Goal: Task Accomplishment & Management: Manage account settings

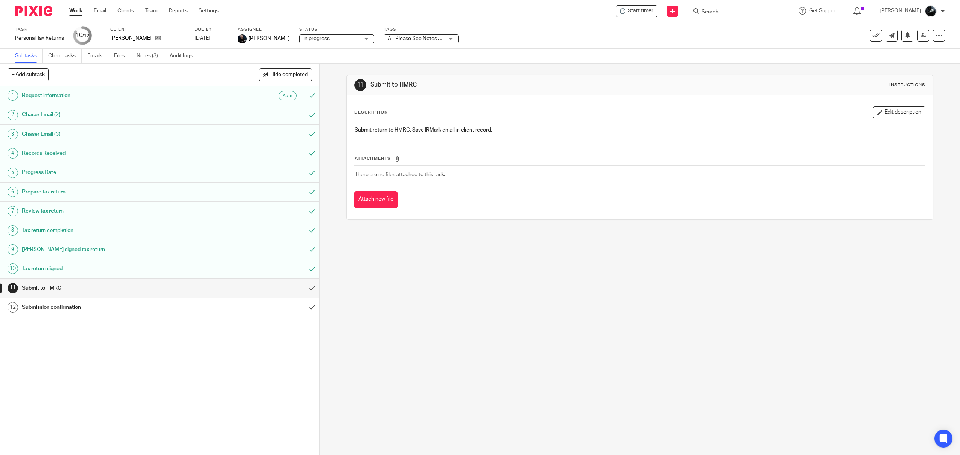
click at [25, 10] on img at bounding box center [33, 11] width 37 height 10
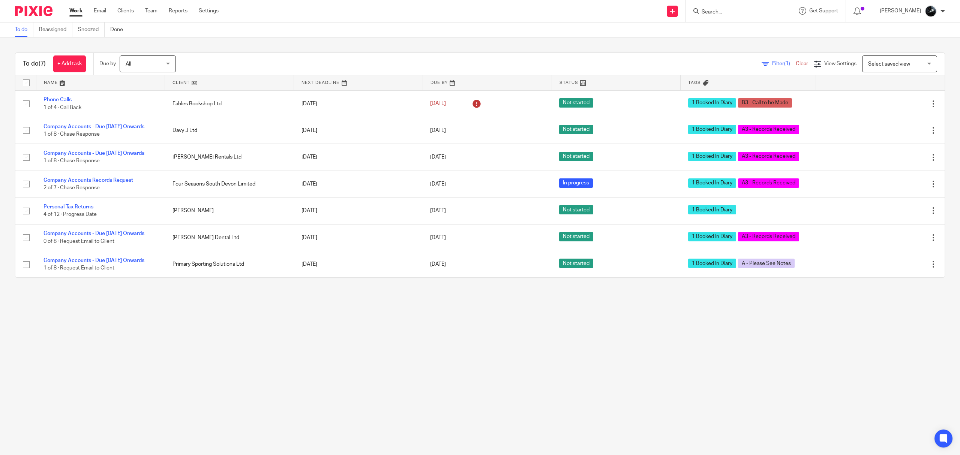
click at [732, 13] on input "Search" at bounding box center [734, 12] width 67 height 7
type input "cotter"
click at [744, 30] on link at bounding box center [769, 32] width 140 height 17
click at [780, 10] on button "reset" at bounding box center [776, 9] width 7 height 7
click at [729, 10] on input "Search" at bounding box center [734, 12] width 67 height 7
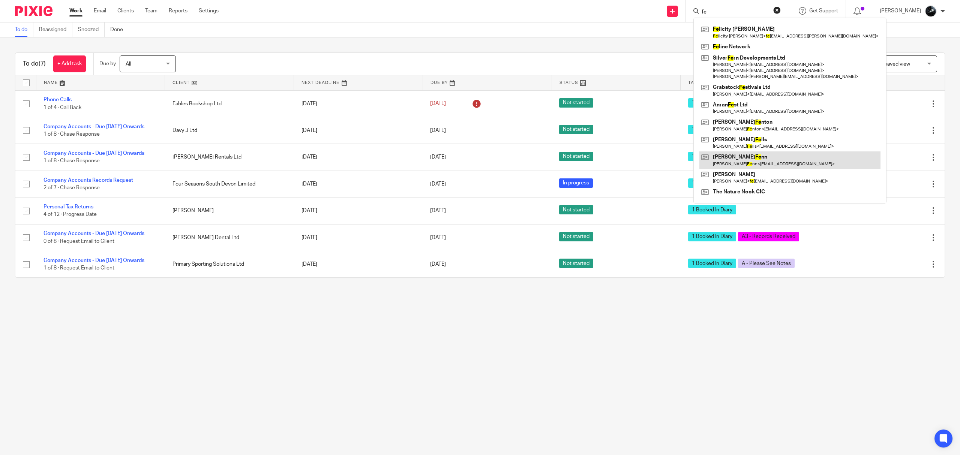
type input "fe"
click at [765, 161] on link at bounding box center [789, 159] width 181 height 17
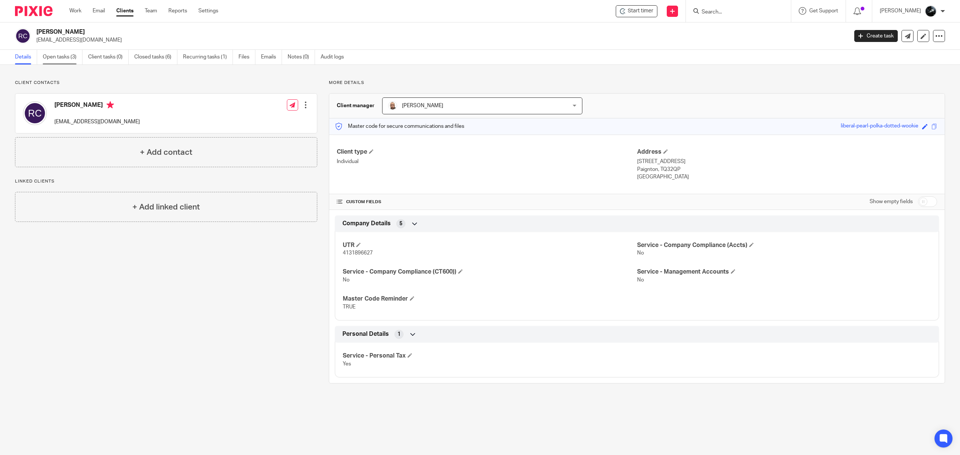
click at [52, 59] on link "Open tasks (3)" at bounding box center [63, 57] width 40 height 15
click at [57, 54] on link "Open tasks (2)" at bounding box center [63, 57] width 40 height 15
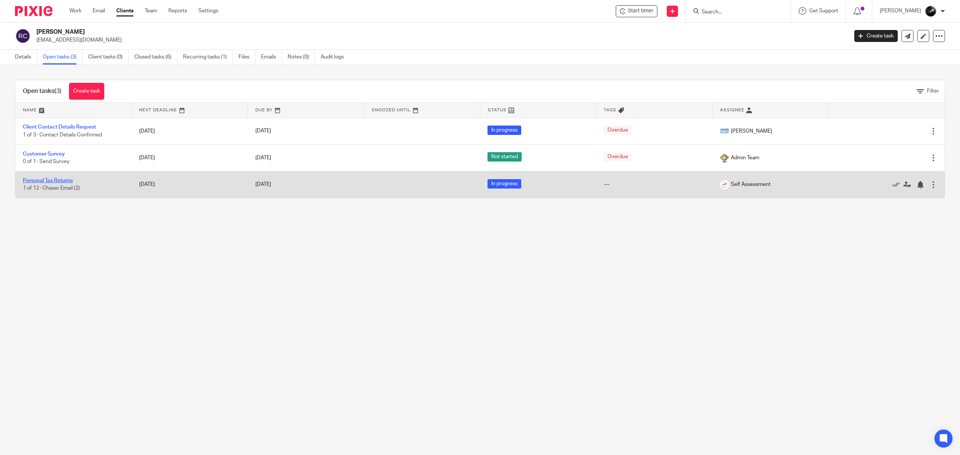
click at [49, 179] on link "Personal Tax Returns" at bounding box center [48, 180] width 50 height 5
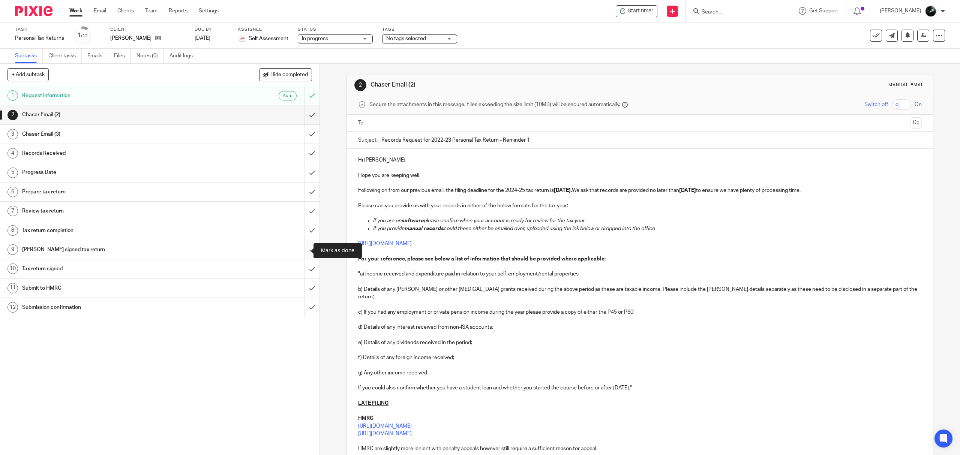
drag, startPoint x: 297, startPoint y: 248, endPoint x: 297, endPoint y: 228, distance: 20.2
click at [297, 247] on input "submit" at bounding box center [159, 249] width 319 height 19
click at [297, 227] on input "submit" at bounding box center [159, 230] width 319 height 19
click at [300, 211] on input "submit" at bounding box center [159, 211] width 319 height 19
click at [304, 186] on input "submit" at bounding box center [159, 192] width 319 height 19
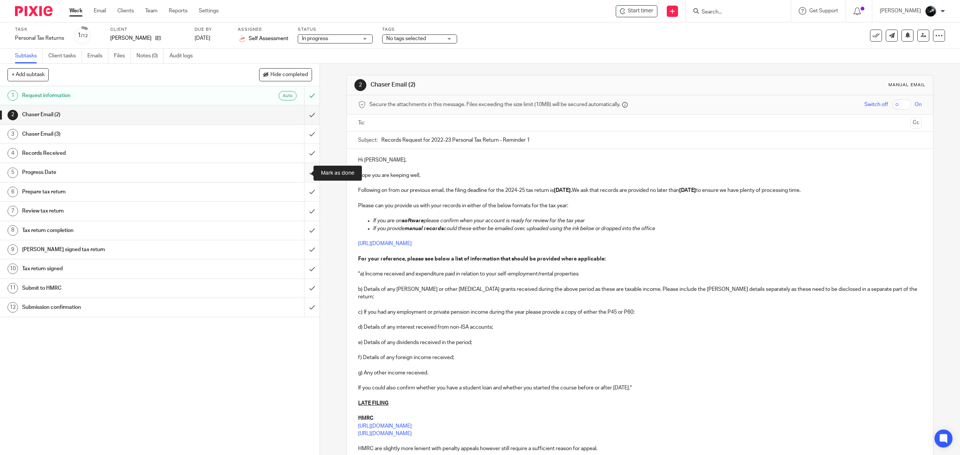
click at [302, 171] on input "submit" at bounding box center [159, 172] width 319 height 19
click at [302, 159] on input "submit" at bounding box center [159, 153] width 319 height 19
click at [303, 128] on input "submit" at bounding box center [159, 134] width 319 height 19
click at [304, 114] on input "submit" at bounding box center [159, 114] width 319 height 19
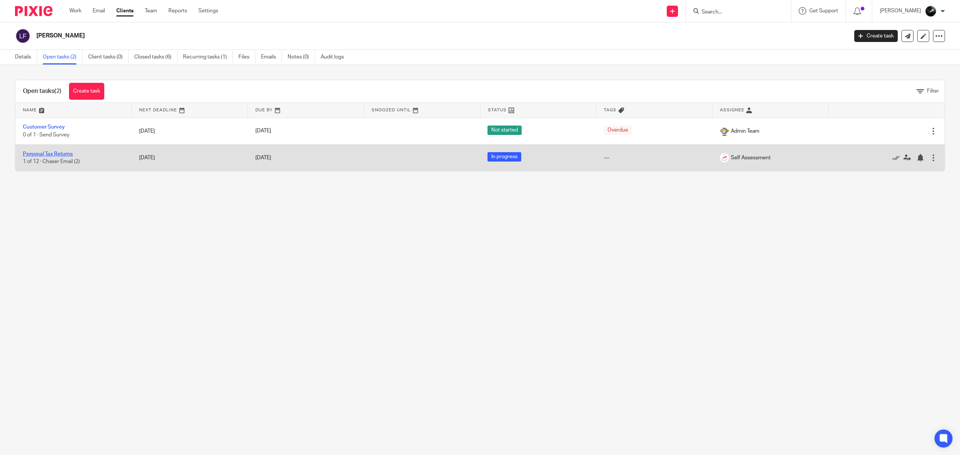
click at [55, 153] on link "Personal Tax Returns" at bounding box center [48, 153] width 50 height 5
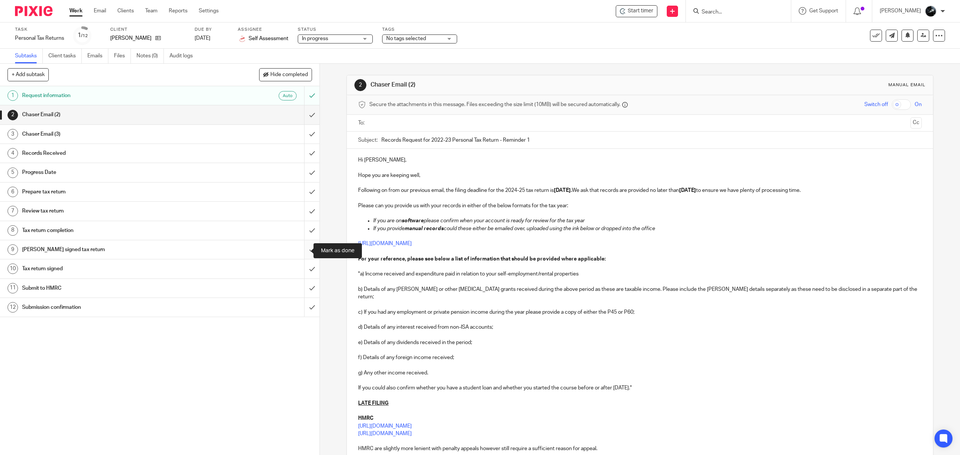
drag, startPoint x: 303, startPoint y: 252, endPoint x: 303, endPoint y: 241, distance: 10.9
click at [303, 251] on input "submit" at bounding box center [159, 249] width 319 height 19
click at [303, 232] on input "submit" at bounding box center [159, 230] width 319 height 19
click at [303, 213] on input "submit" at bounding box center [159, 211] width 319 height 19
click at [304, 193] on input "submit" at bounding box center [159, 192] width 319 height 19
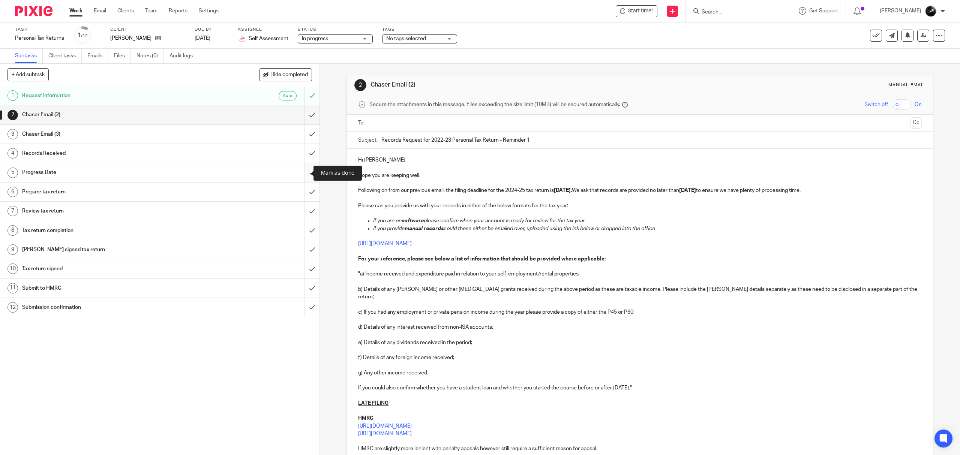
click at [304, 175] on input "submit" at bounding box center [159, 172] width 319 height 19
click at [303, 155] on input "submit" at bounding box center [159, 153] width 319 height 19
click at [304, 131] on input "submit" at bounding box center [159, 134] width 319 height 19
click at [302, 120] on input "submit" at bounding box center [159, 114] width 319 height 19
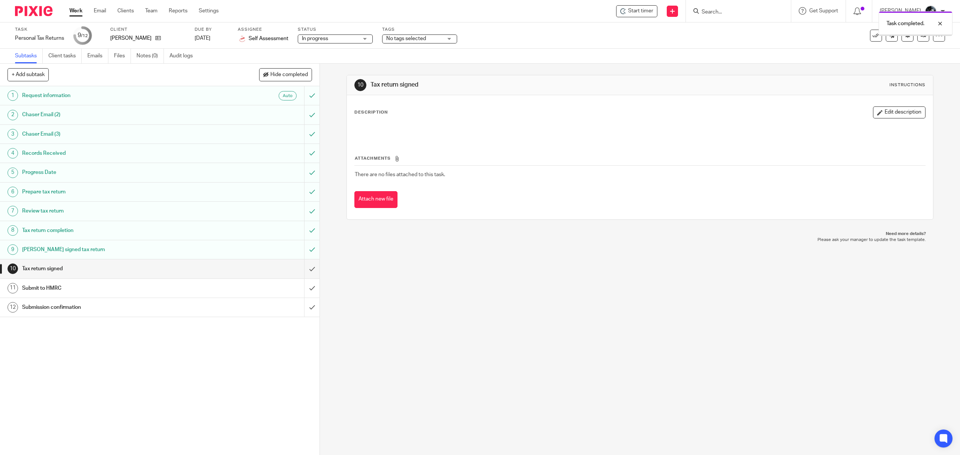
click at [435, 36] on span "No tags selected" at bounding box center [414, 39] width 56 height 8
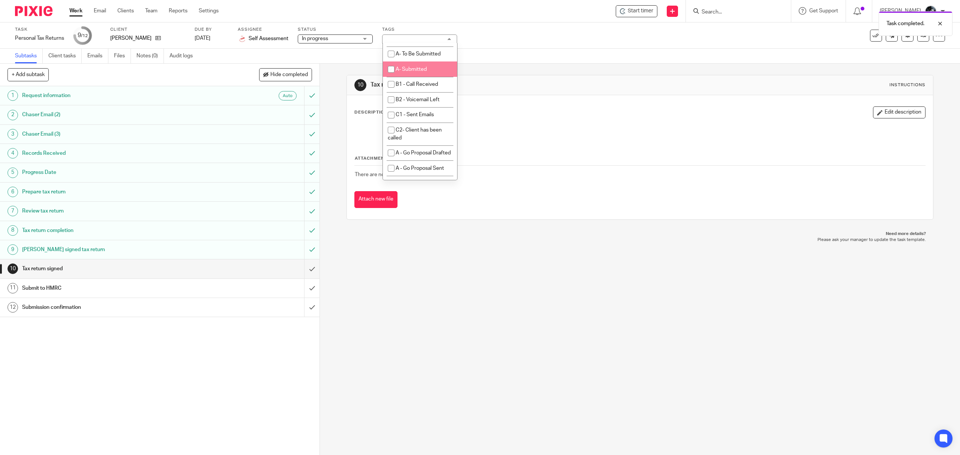
scroll to position [450, 0]
click at [424, 59] on li "A- Sent for Signature" at bounding box center [420, 50] width 74 height 15
checkbox input "true"
click at [500, 48] on div "Task Personal Tax Returns Save Personal Tax Returns 9 /12 Client [PERSON_NAME] …" at bounding box center [480, 42] width 960 height 41
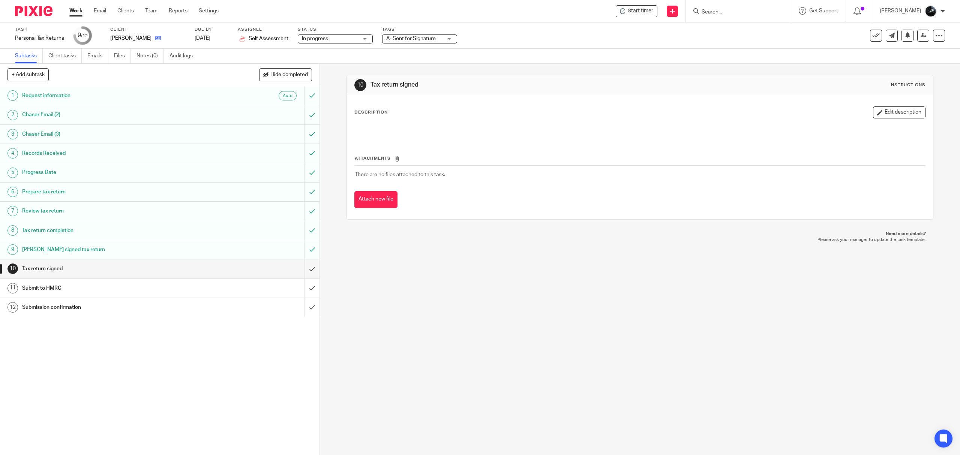
click at [154, 34] on link at bounding box center [155, 37] width 9 height 7
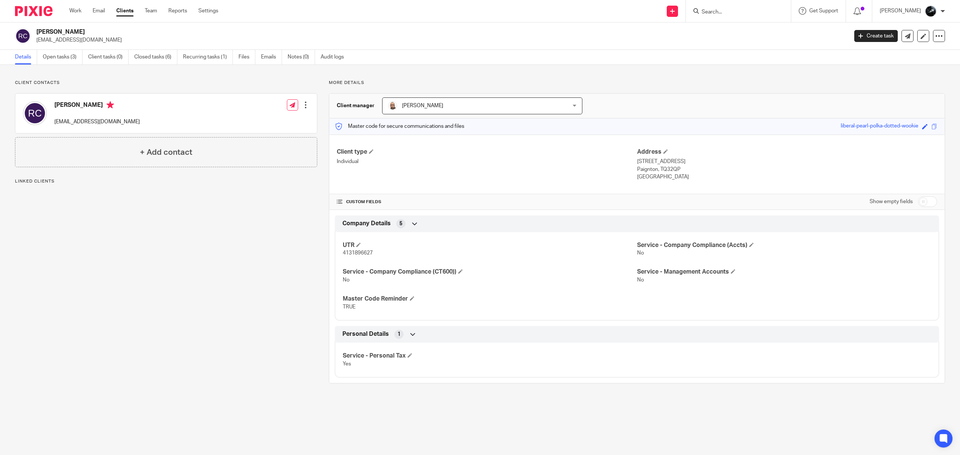
drag, startPoint x: 128, startPoint y: 41, endPoint x: 36, endPoint y: 42, distance: 91.8
click at [36, 42] on p "[EMAIL_ADDRESS][DOMAIN_NAME]" at bounding box center [439, 39] width 806 height 7
copy p "[EMAIL_ADDRESS][DOMAIN_NAME]"
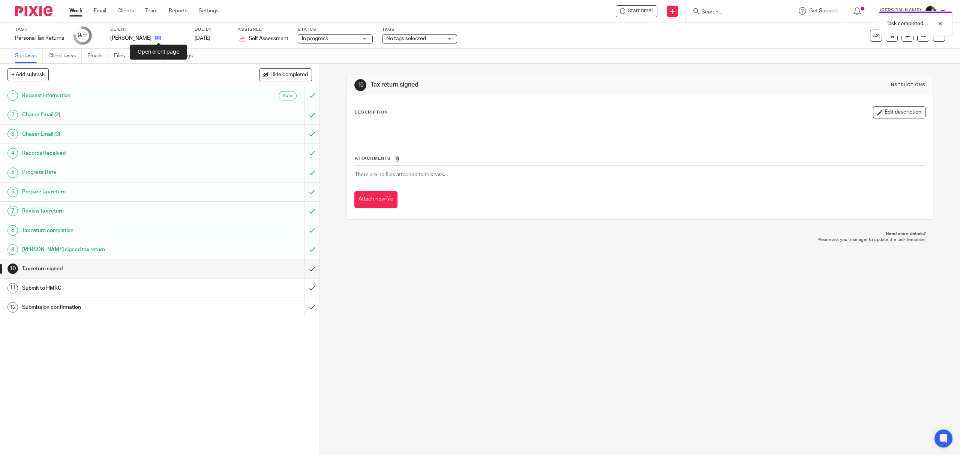
click at [158, 35] on icon at bounding box center [158, 38] width 6 height 6
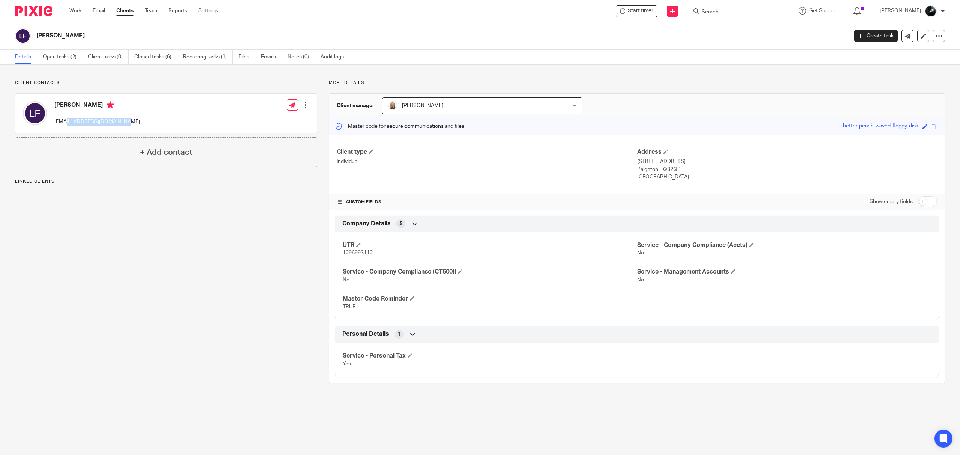
drag, startPoint x: 118, startPoint y: 120, endPoint x: 65, endPoint y: 123, distance: 53.0
click at [65, 123] on div "Lucille-Rose Fenn rich@richcottellmusic.com Edit contact Create client from con…" at bounding box center [165, 113] width 301 height 39
click at [61, 61] on link "Open tasks (2)" at bounding box center [63, 57] width 40 height 15
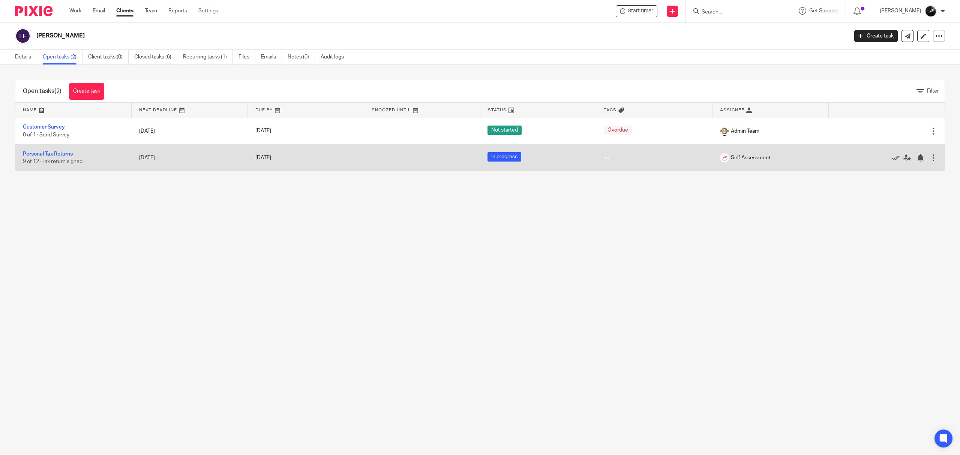
click at [54, 158] on td "Personal Tax Returns 9 of 12 · Tax return signed" at bounding box center [73, 157] width 116 height 27
click at [57, 153] on link "Personal Tax Returns" at bounding box center [48, 153] width 50 height 5
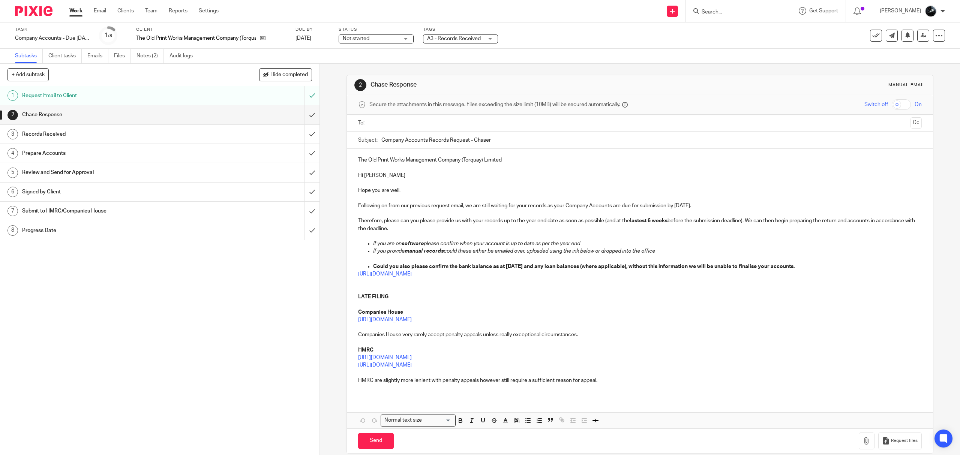
click at [143, 52] on link "Notes (2)" at bounding box center [149, 56] width 27 height 15
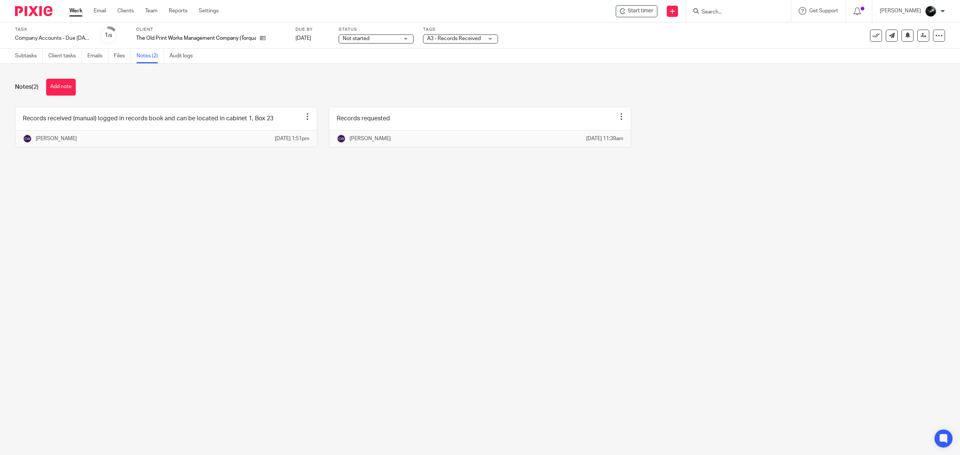
click at [28, 17] on div at bounding box center [31, 11] width 62 height 22
click at [33, 11] on img at bounding box center [33, 11] width 37 height 10
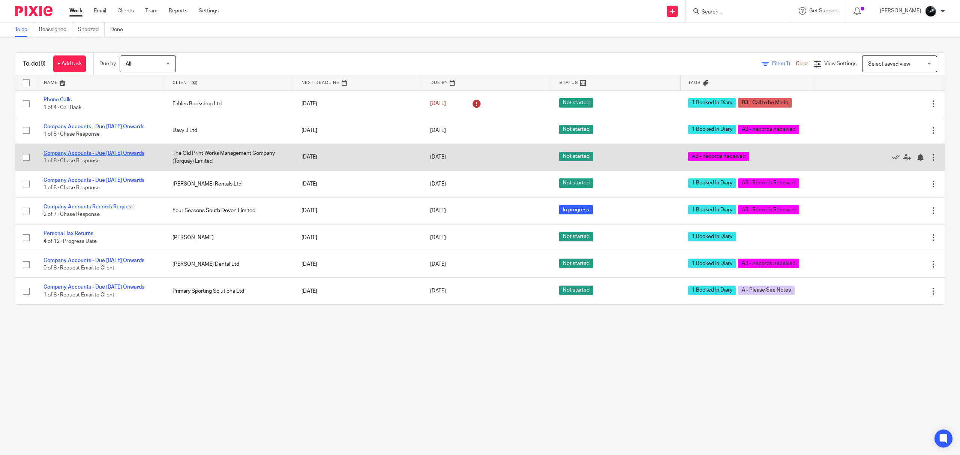
click at [108, 153] on link "Company Accounts - Due [DATE] Onwards" at bounding box center [93, 153] width 101 height 5
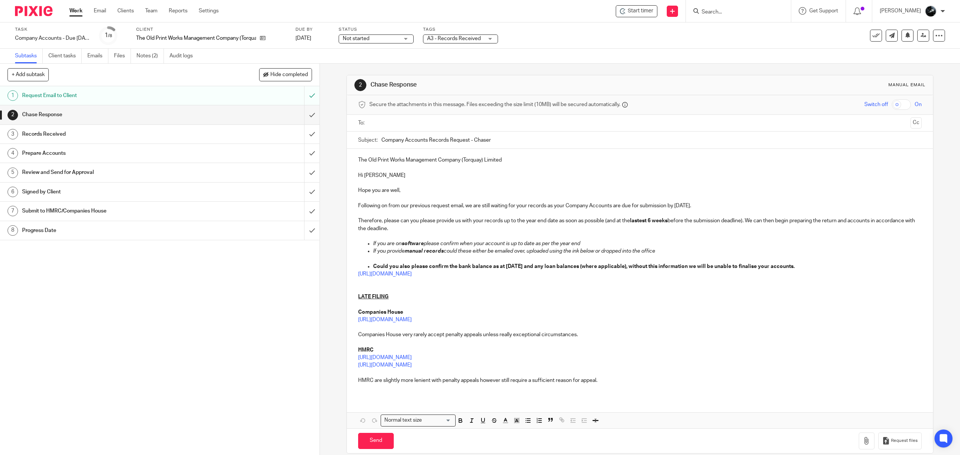
click at [474, 36] on span "A3 - Records Received" at bounding box center [454, 38] width 54 height 5
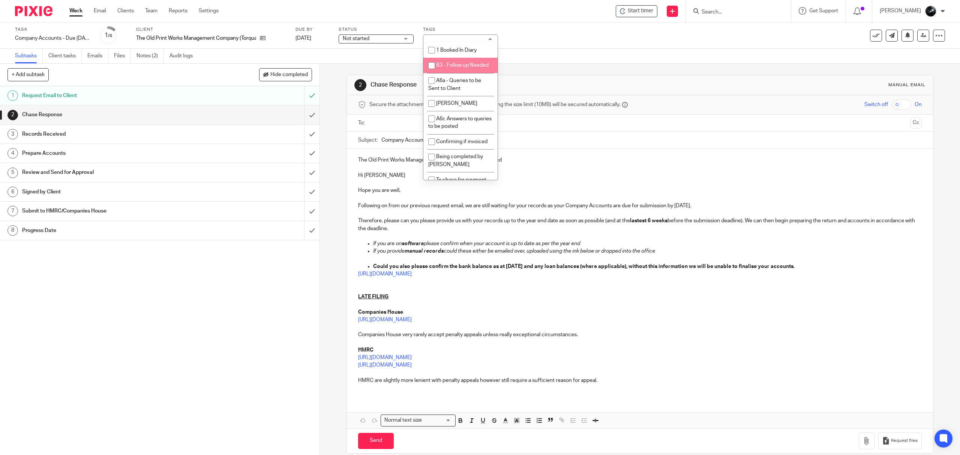
scroll to position [650, 0]
click at [461, 29] on span "1 Booked In Diary" at bounding box center [456, 26] width 40 height 5
checkbox input "true"
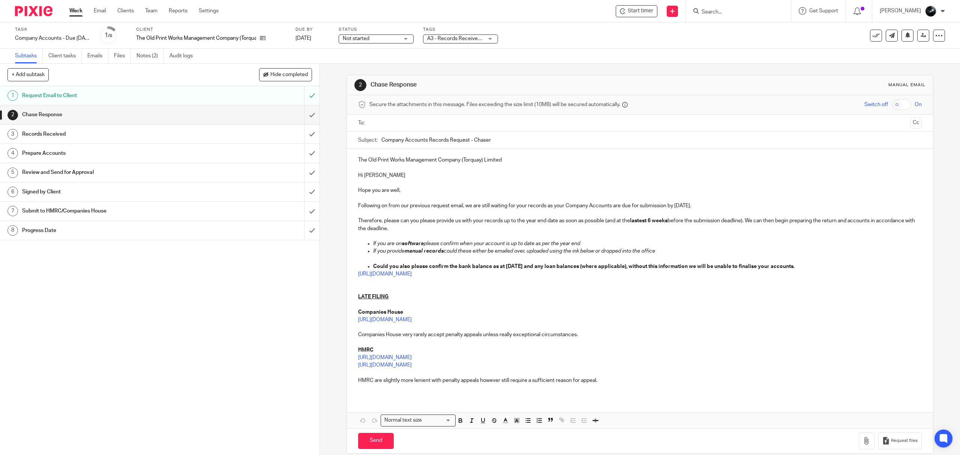
click at [534, 56] on div "Subtasks Client tasks Emails Files Notes (2) Audit logs" at bounding box center [480, 56] width 960 height 15
click at [725, 8] on form at bounding box center [741, 10] width 80 height 9
click at [726, 11] on input "Search" at bounding box center [734, 12] width 67 height 7
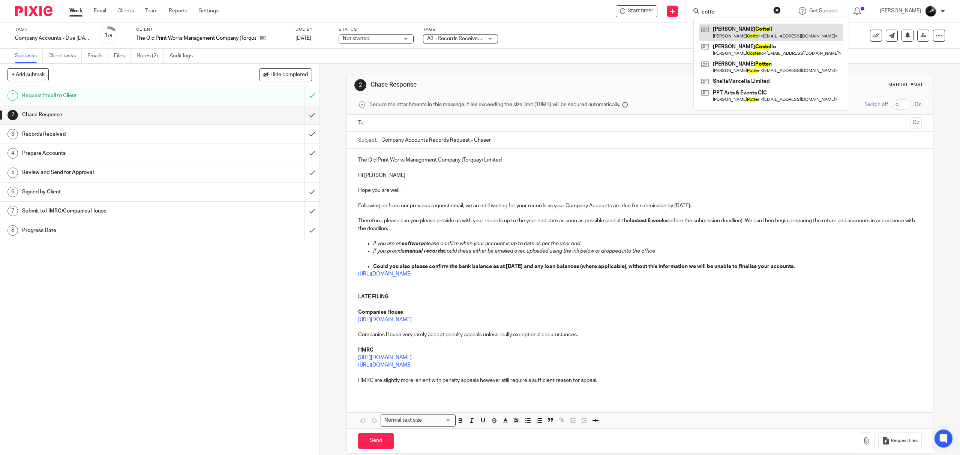
type input "cotte"
click at [768, 29] on link at bounding box center [771, 32] width 144 height 17
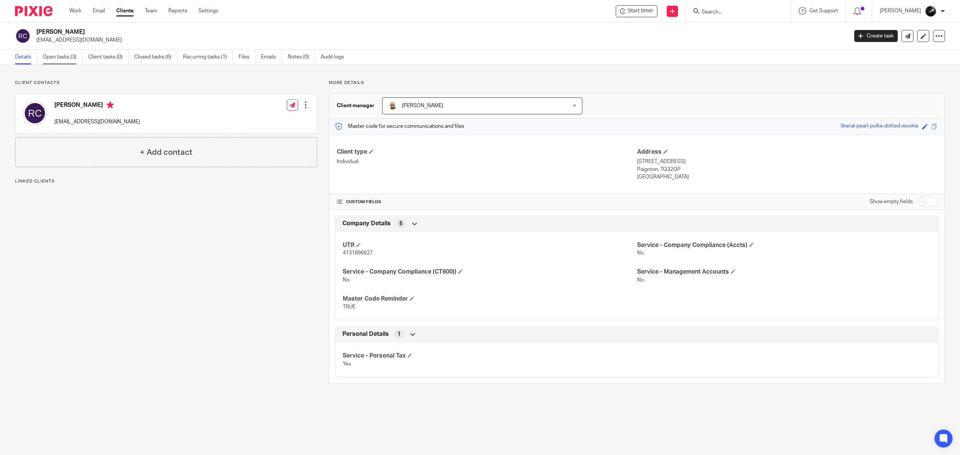
click at [68, 59] on link "Open tasks (3)" at bounding box center [63, 57] width 40 height 15
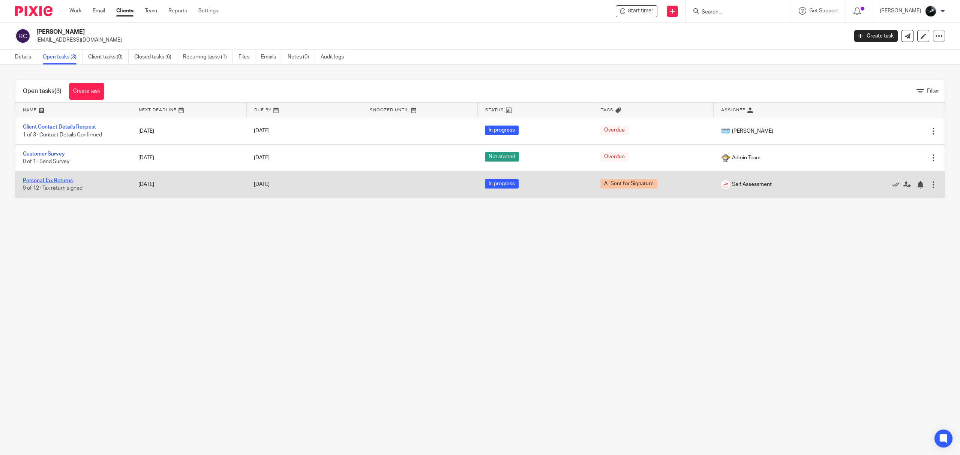
click at [57, 179] on link "Personal Tax Returns" at bounding box center [48, 180] width 50 height 5
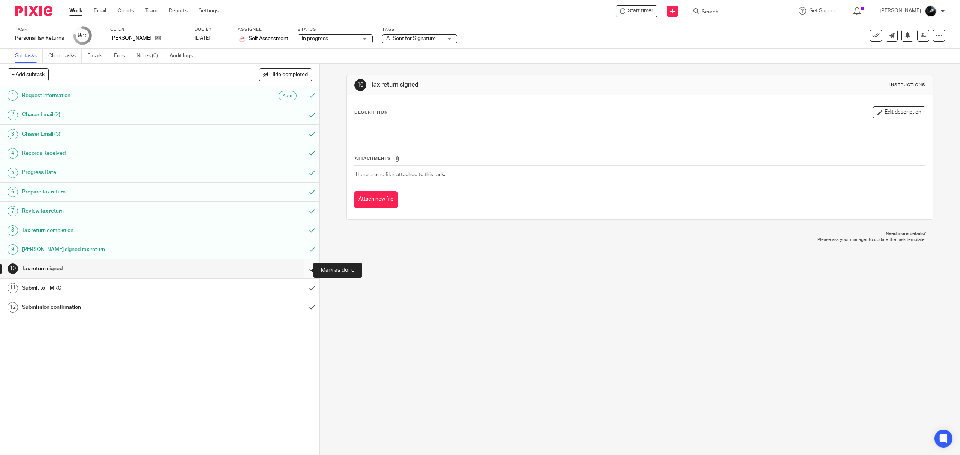
click at [303, 269] on input "submit" at bounding box center [159, 268] width 319 height 19
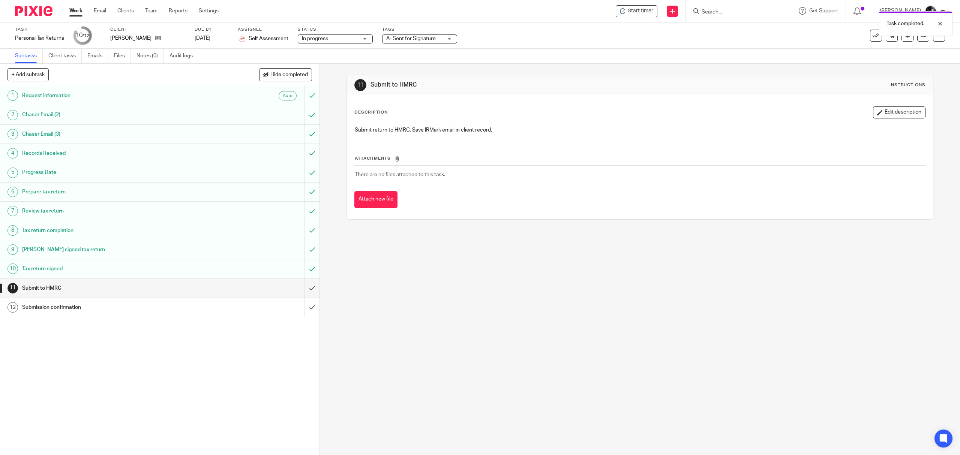
click at [443, 36] on div "A- Sent for Signature" at bounding box center [419, 38] width 75 height 9
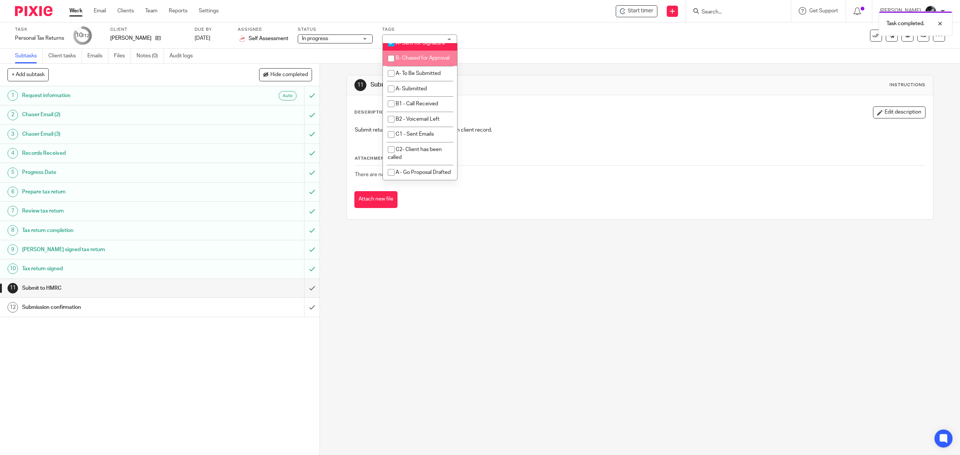
scroll to position [450, 0]
click at [418, 59] on li "A- Sent for Signature" at bounding box center [420, 50] width 74 height 15
checkbox input "false"
click at [422, 84] on span "A- To Be Submitted" at bounding box center [417, 81] width 45 height 5
checkbox input "true"
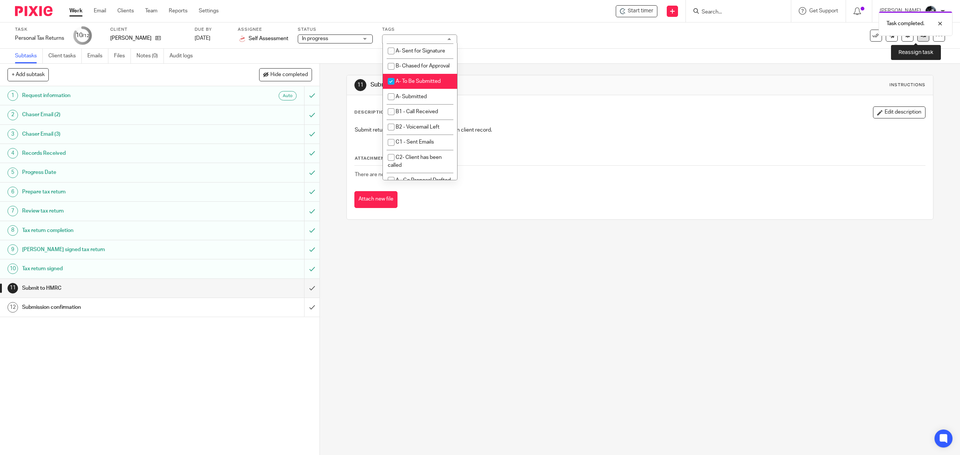
click at [919, 37] on link at bounding box center [923, 36] width 12 height 12
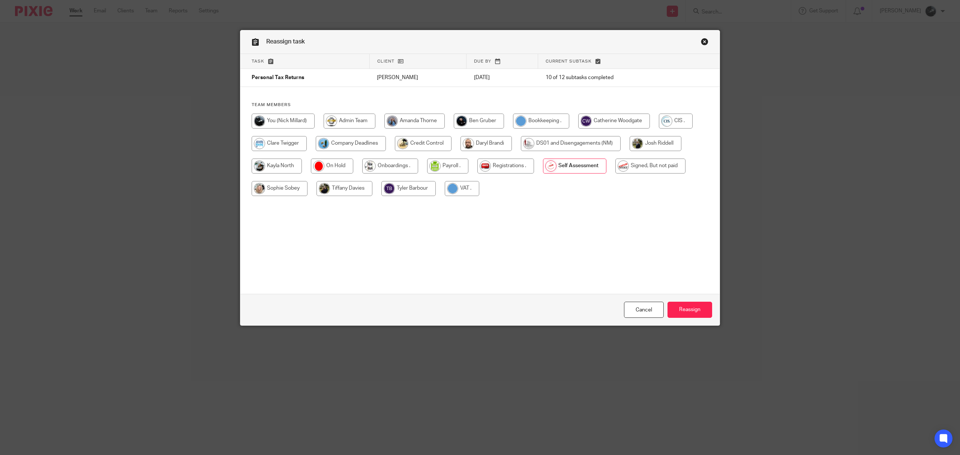
click at [638, 164] on input "radio" at bounding box center [650, 166] width 70 height 15
radio input "true"
click at [691, 308] on input "Reassign" at bounding box center [689, 310] width 45 height 16
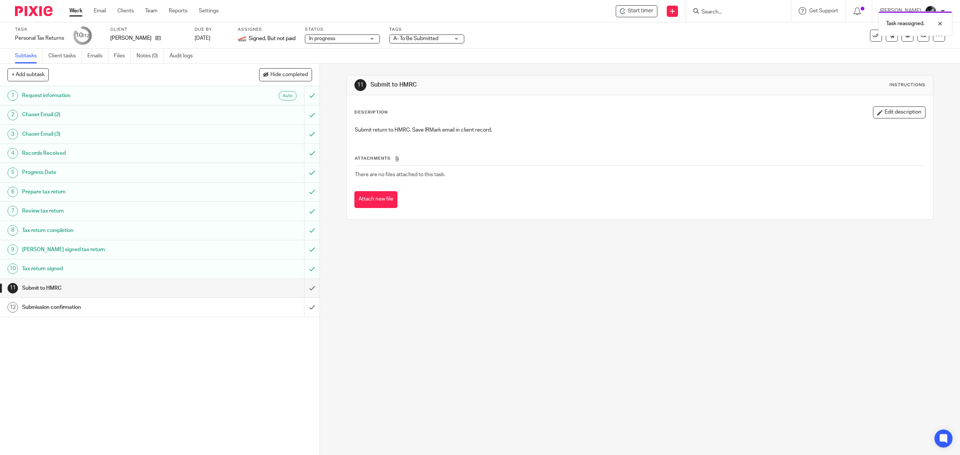
click at [36, 12] on img at bounding box center [33, 11] width 37 height 10
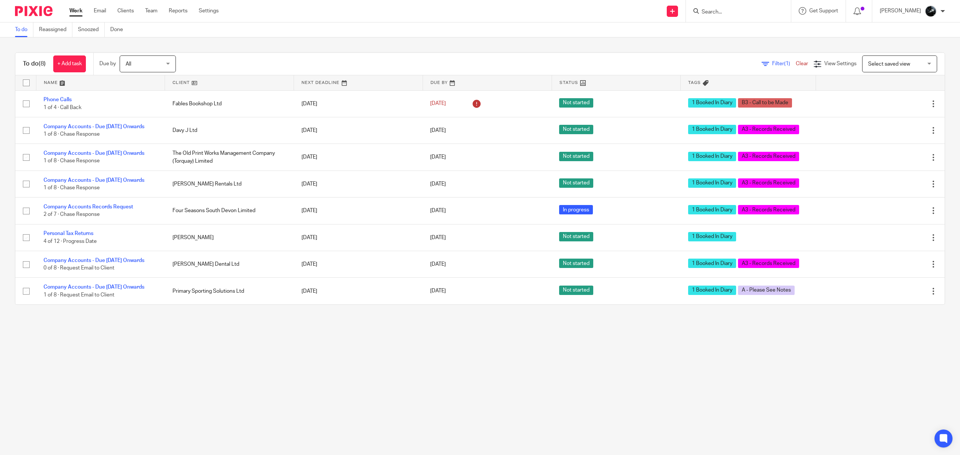
click at [737, 12] on input "Search" at bounding box center [734, 12] width 67 height 7
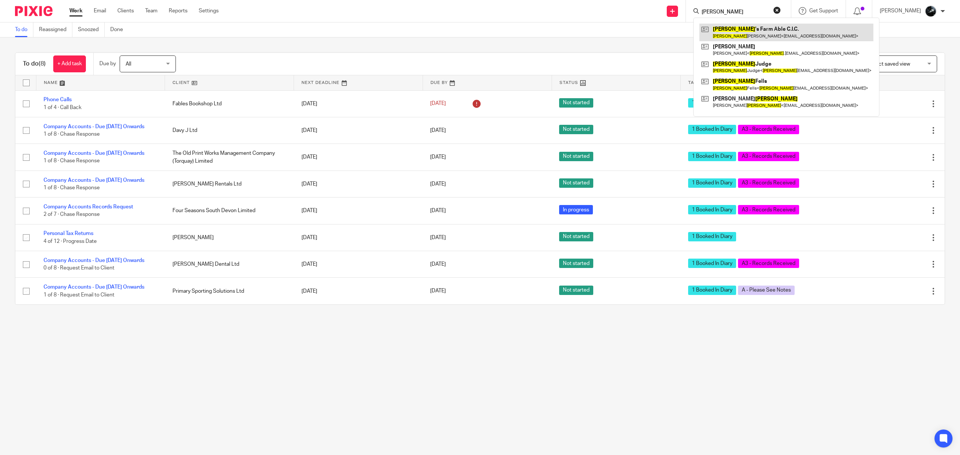
type input "[PERSON_NAME]"
click at [750, 29] on link at bounding box center [786, 32] width 174 height 17
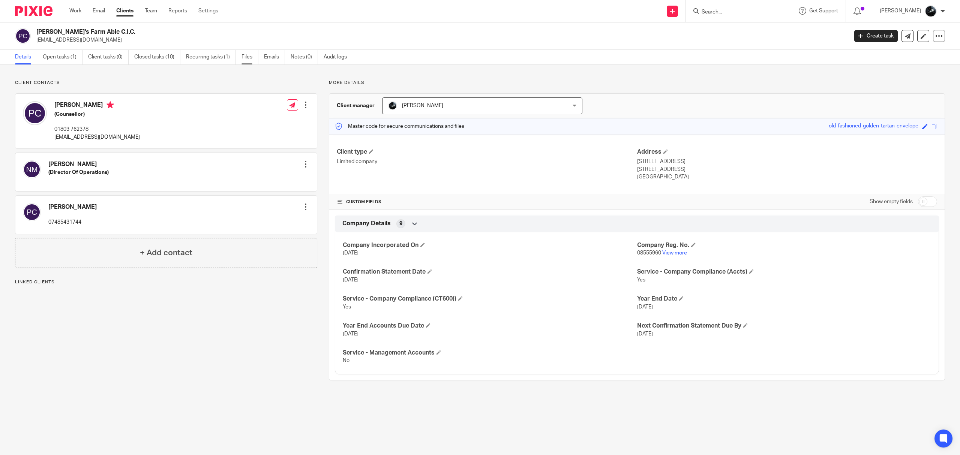
click at [249, 58] on link "Files" at bounding box center [249, 57] width 17 height 15
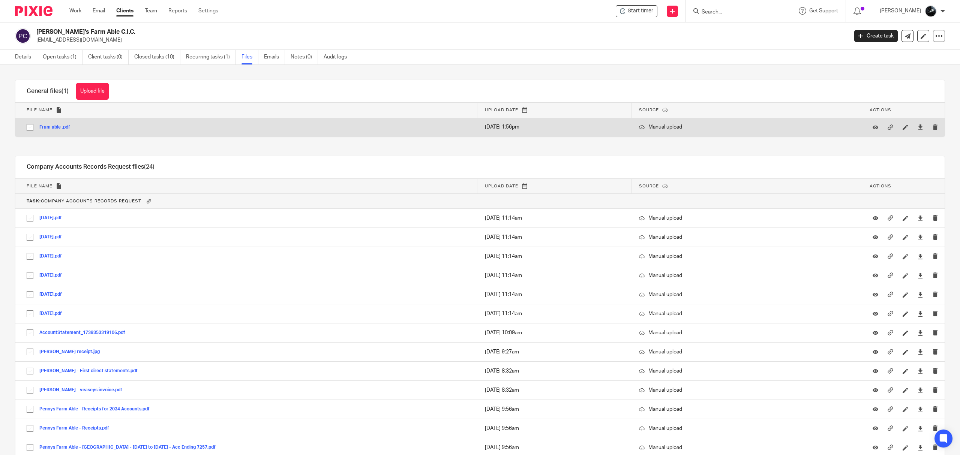
click at [46, 128] on button "Fram able .pdf" at bounding box center [57, 127] width 36 height 5
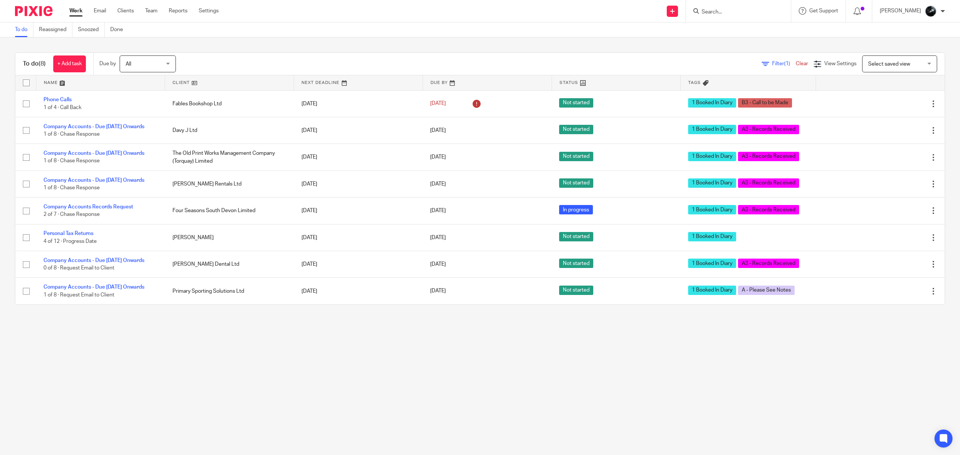
click at [381, 12] on input "Search" at bounding box center [734, 12] width 67 height 7
type input "gilha"
click at [381, 33] on link at bounding box center [769, 32] width 141 height 17
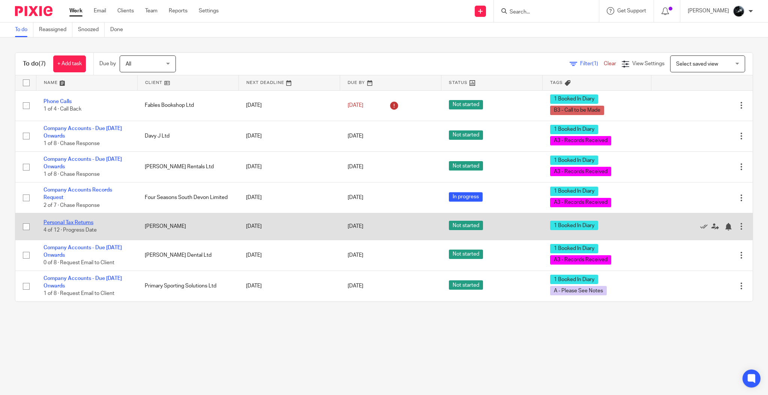
click at [72, 220] on link "Personal Tax Returns" at bounding box center [68, 222] width 50 height 5
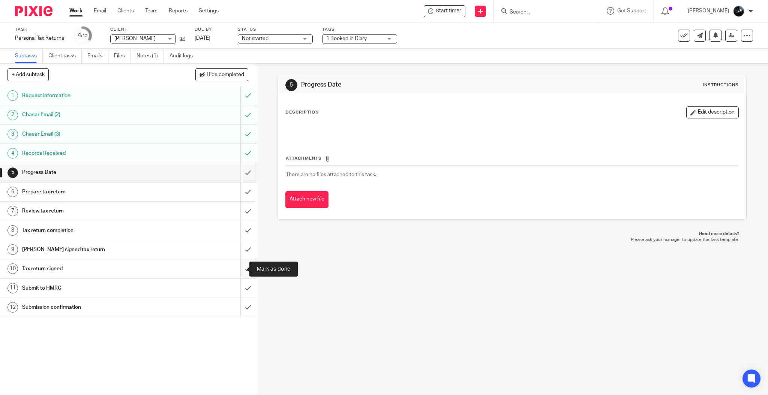
click at [242, 274] on input "submit" at bounding box center [128, 268] width 256 height 19
click at [236, 250] on input "submit" at bounding box center [128, 249] width 256 height 19
click at [237, 232] on input "submit" at bounding box center [128, 230] width 256 height 19
drag, startPoint x: 242, startPoint y: 209, endPoint x: 241, endPoint y: 204, distance: 4.9
click at [241, 208] on input "submit" at bounding box center [128, 211] width 256 height 19
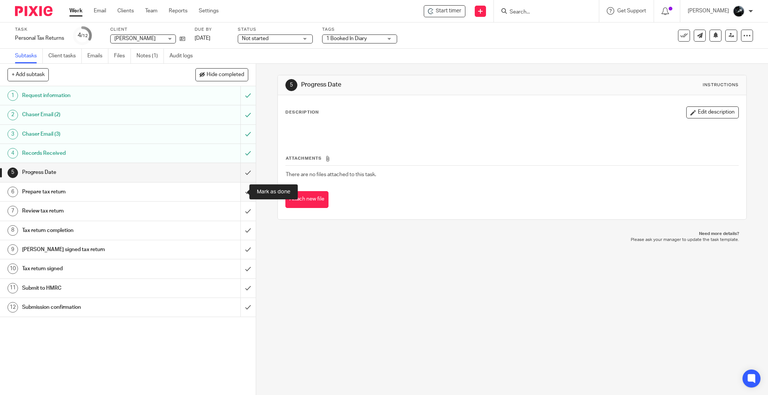
click at [236, 191] on input "submit" at bounding box center [128, 192] width 256 height 19
click at [235, 172] on input "submit" at bounding box center [128, 172] width 256 height 19
click at [680, 37] on icon at bounding box center [683, 35] width 7 height 7
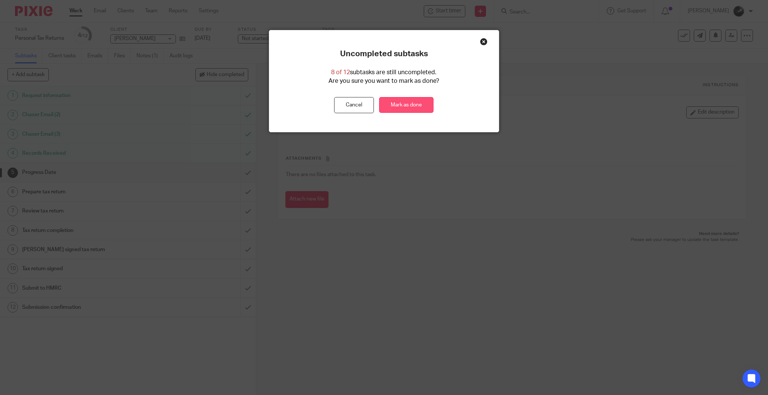
click at [421, 106] on link "Mark as done" at bounding box center [406, 105] width 54 height 16
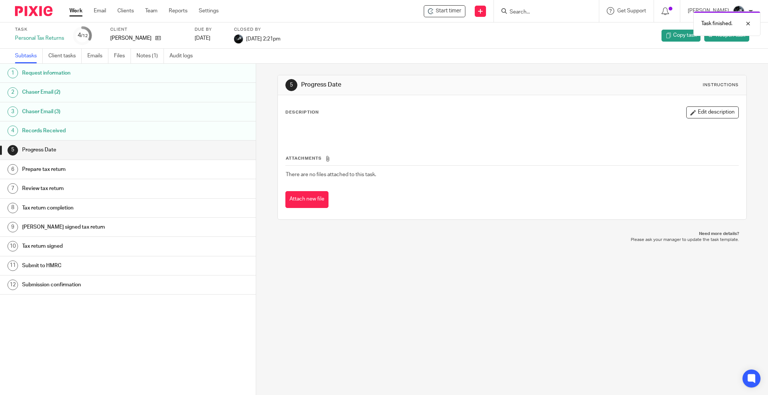
click at [38, 10] on img at bounding box center [33, 11] width 37 height 10
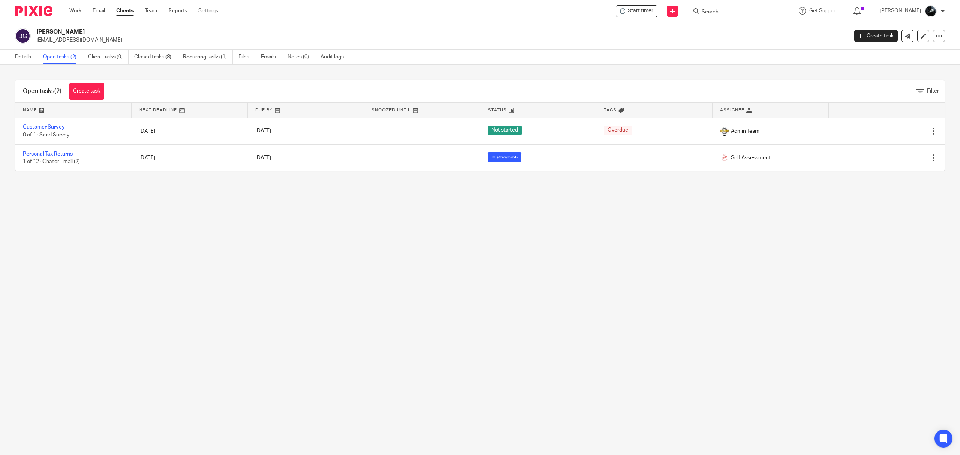
click at [45, 8] on img at bounding box center [33, 11] width 37 height 10
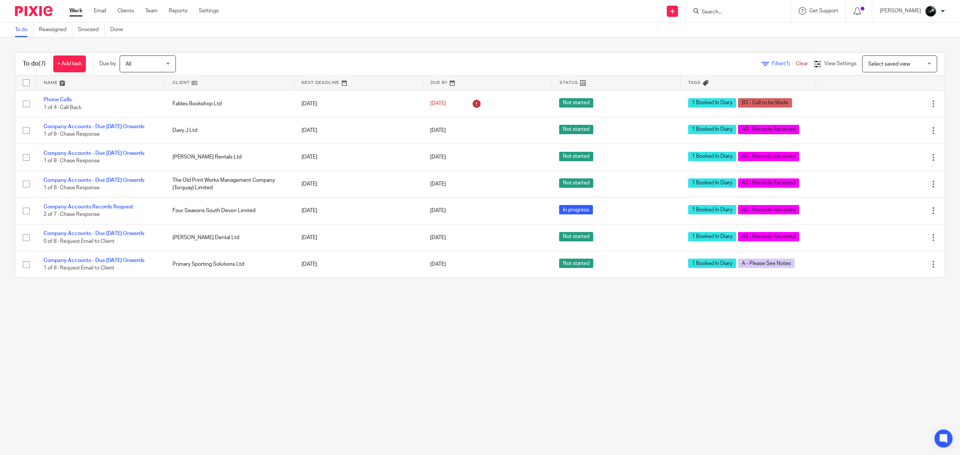
click at [743, 12] on input "Search" at bounding box center [734, 12] width 67 height 7
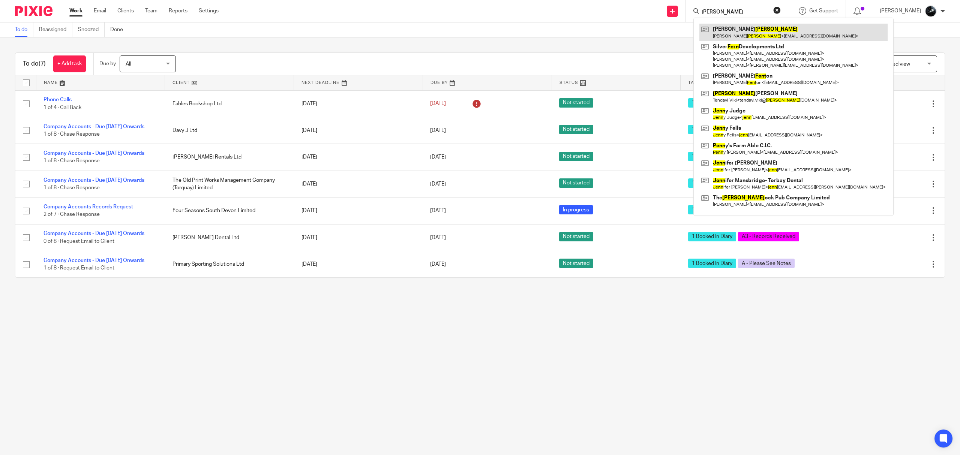
type input "[PERSON_NAME]"
click at [753, 30] on link at bounding box center [793, 32] width 188 height 17
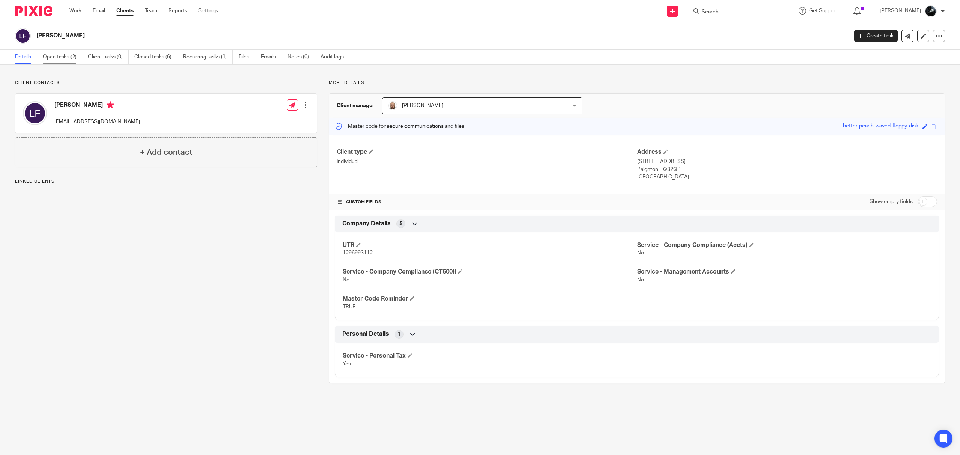
click at [65, 58] on link "Open tasks (2)" at bounding box center [63, 57] width 40 height 15
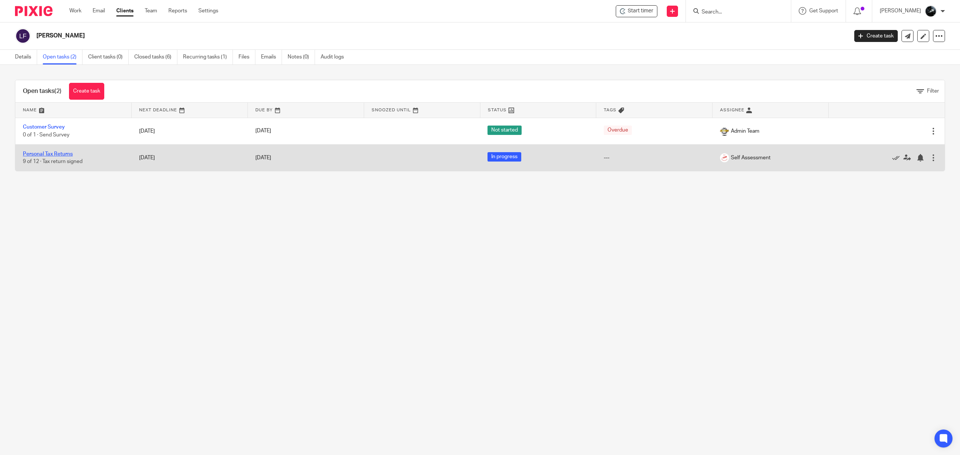
click at [65, 151] on link "Personal Tax Returns" at bounding box center [48, 153] width 50 height 5
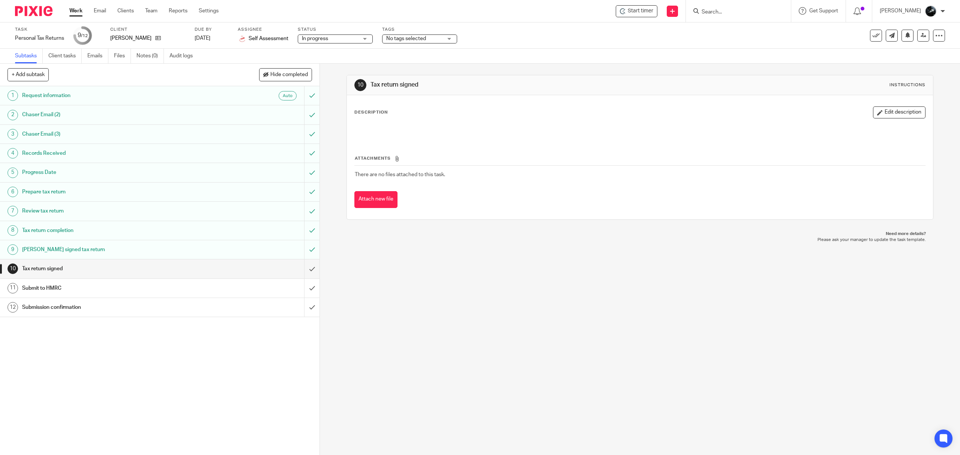
click at [427, 40] on span "No tags selected" at bounding box center [414, 39] width 56 height 8
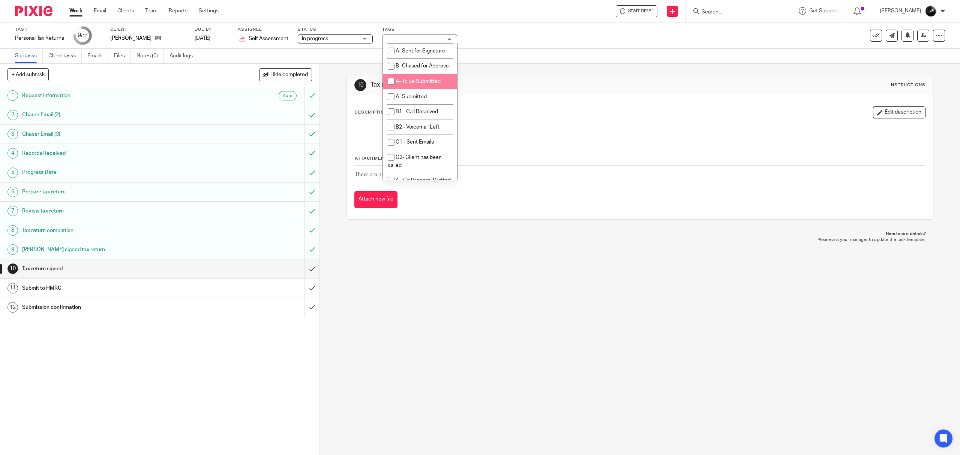
click at [428, 84] on span "A- To Be Submitted" at bounding box center [417, 81] width 45 height 5
checkbox input "true"
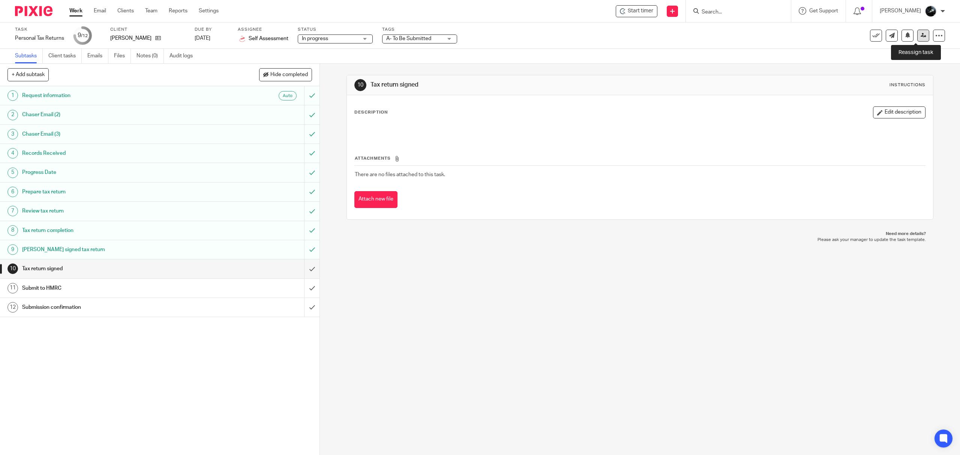
click at [920, 35] on icon at bounding box center [923, 36] width 6 height 6
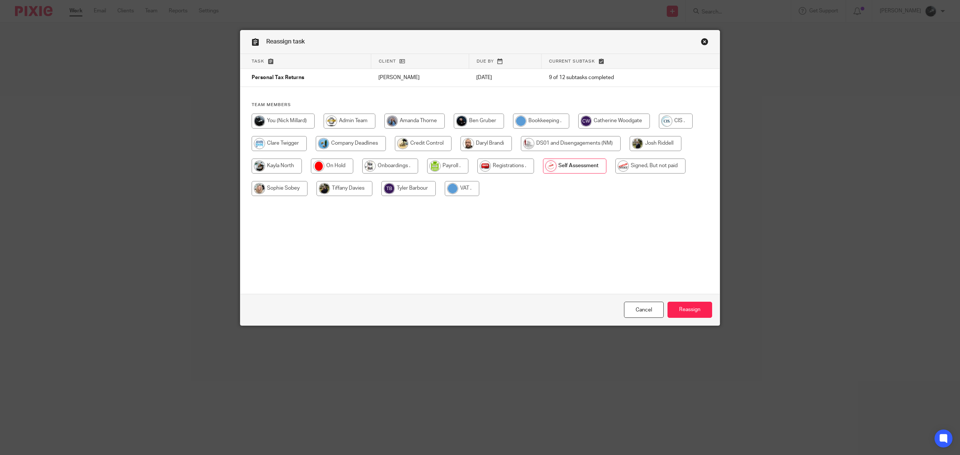
click at [642, 167] on input "radio" at bounding box center [650, 166] width 70 height 15
radio input "true"
click at [696, 314] on input "Reassign" at bounding box center [689, 310] width 45 height 16
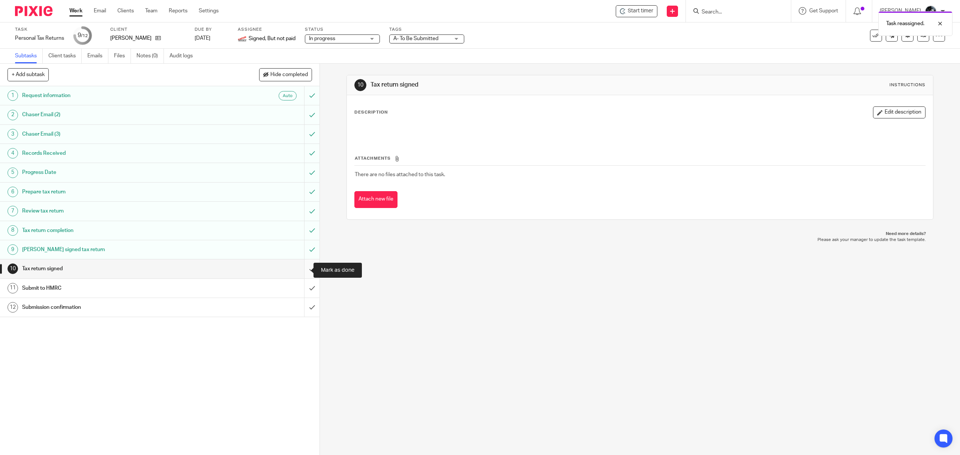
click at [301, 274] on input "submit" at bounding box center [159, 268] width 319 height 19
